Goal: Find specific page/section: Find specific page/section

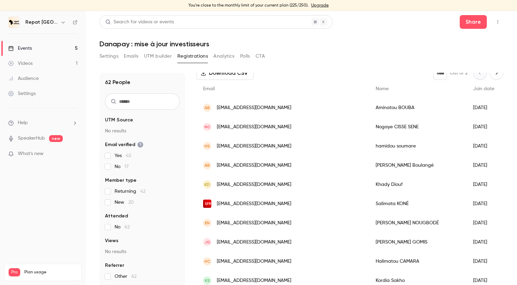
click at [34, 46] on link "Events 5" at bounding box center [43, 48] width 86 height 15
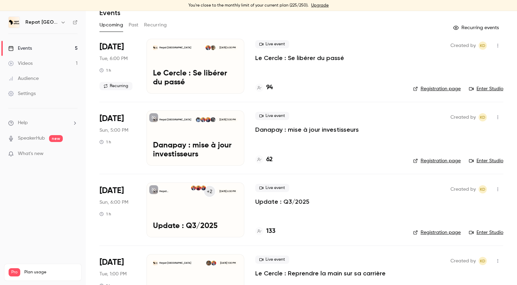
scroll to position [32, 0]
